Goal: Navigation & Orientation: Find specific page/section

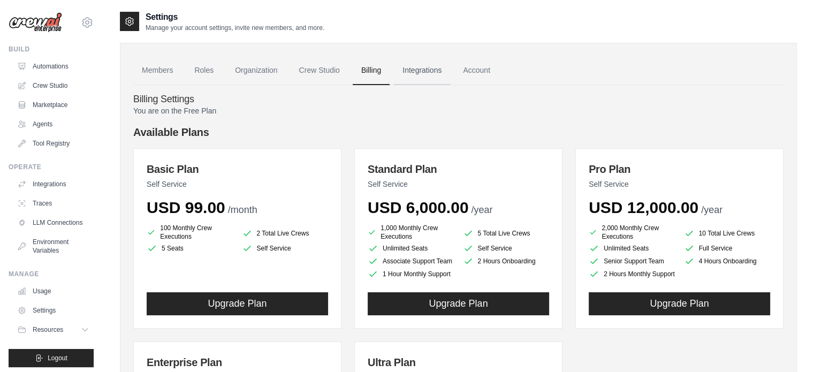
click at [423, 70] on link "Integrations" at bounding box center [422, 70] width 56 height 29
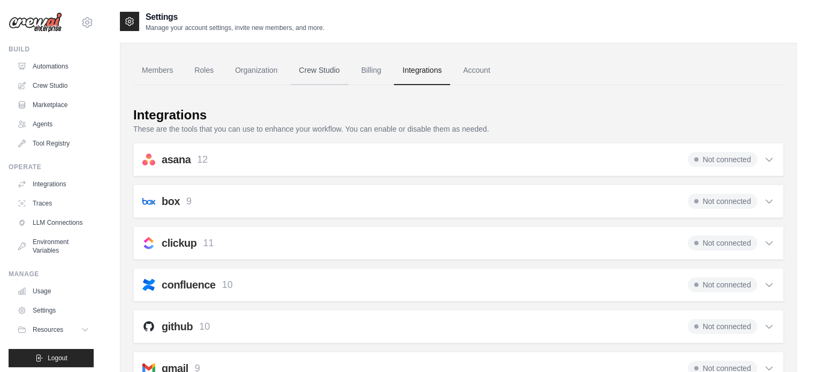
click at [326, 64] on link "Crew Studio" at bounding box center [320, 70] width 58 height 29
